Goal: Task Accomplishment & Management: Manage account settings

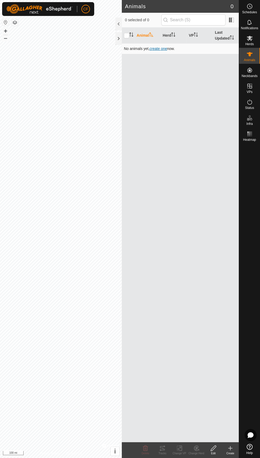
click at [160, 48] on span "create one" at bounding box center [159, 48] width 18 height 4
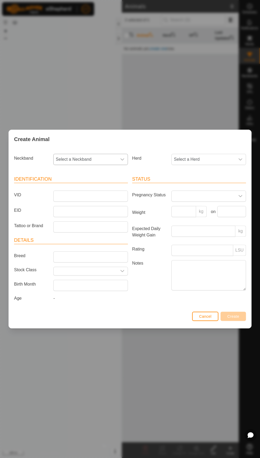
click at [112, 157] on span "Select a Neckband" at bounding box center [85, 159] width 63 height 11
click at [50, 77] on div "Create Animal Neckband Select a Neckband - 2261353399 3961280614 3636092061 115…" at bounding box center [130, 229] width 260 height 458
click at [50, 67] on div "Create Animal Neckband Select a Neckband Herd Select a Herd Identification VID …" at bounding box center [130, 229] width 260 height 458
click at [206, 316] on span "Cancel" at bounding box center [205, 316] width 12 height 4
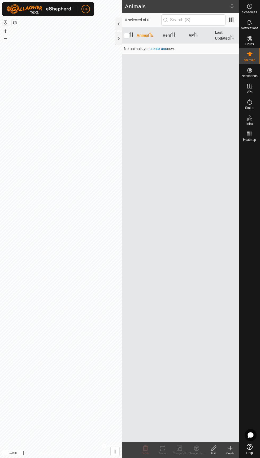
click at [227, 95] on div "Animal Herd VP Last Updated No animals yet, create one now." at bounding box center [180, 235] width 117 height 414
click at [245, 63] on div "Animals" at bounding box center [249, 56] width 21 height 16
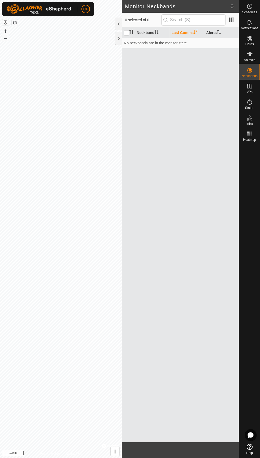
click at [251, 63] on div "Animals" at bounding box center [249, 56] width 21 height 16
